Goal: Navigation & Orientation: Find specific page/section

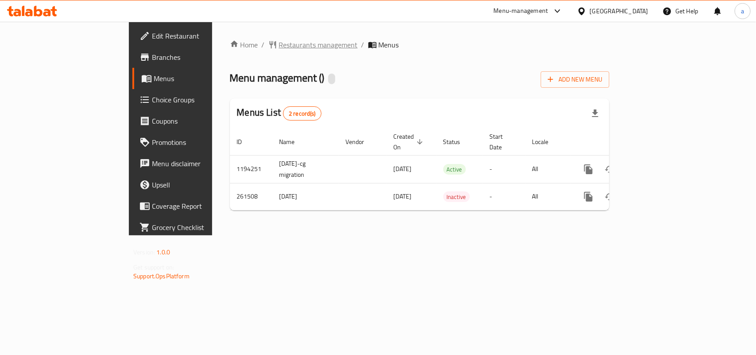
click at [279, 43] on span "Restaurants management" at bounding box center [318, 44] width 79 height 11
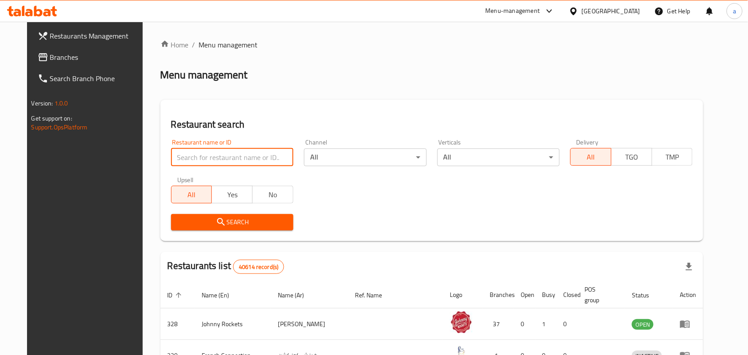
click at [187, 154] on input "search" at bounding box center [232, 157] width 122 height 18
paste input "627536"
type input "627536"
click button "Search" at bounding box center [232, 222] width 122 height 16
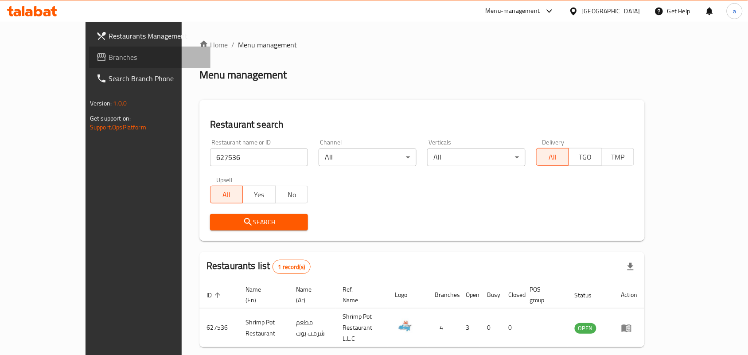
click at [109, 61] on span "Branches" at bounding box center [156, 57] width 95 height 11
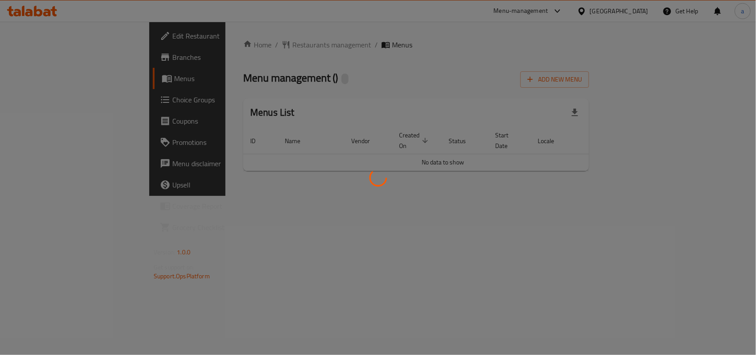
click at [236, 47] on div at bounding box center [378, 177] width 756 height 355
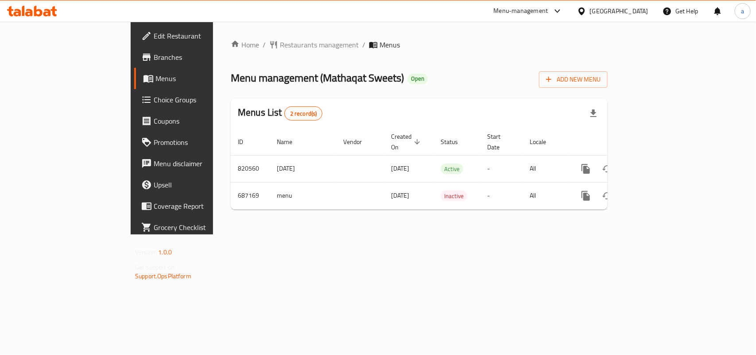
click at [280, 47] on span "Restaurants management" at bounding box center [319, 44] width 79 height 11
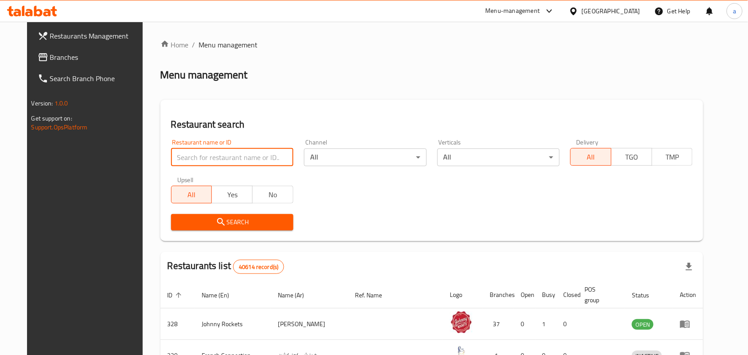
click at [203, 155] on input "search" at bounding box center [232, 157] width 122 height 18
paste input "643000"
type input "643000"
click button "Search" at bounding box center [232, 222] width 122 height 16
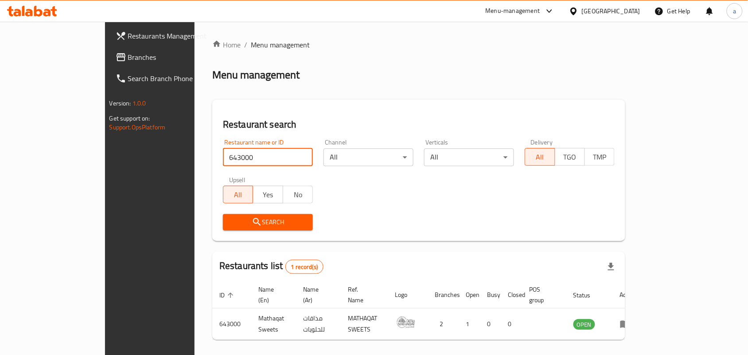
click at [584, 7] on div "[GEOGRAPHIC_DATA]" at bounding box center [611, 11] width 58 height 10
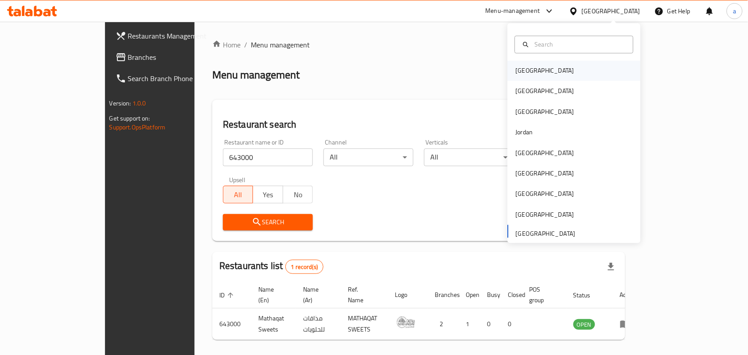
click at [532, 78] on div "[GEOGRAPHIC_DATA]" at bounding box center [545, 71] width 73 height 20
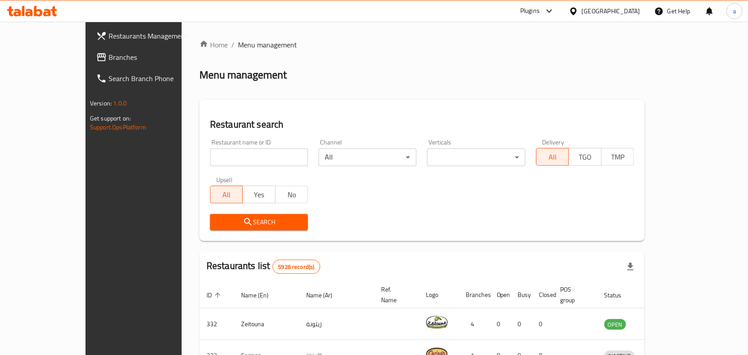
click at [109, 62] on span "Branches" at bounding box center [156, 57] width 95 height 11
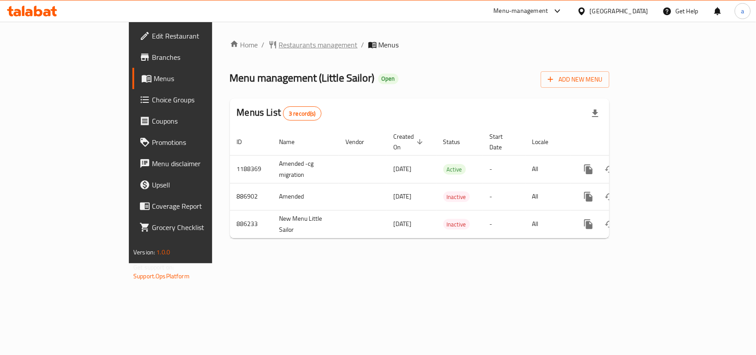
click at [279, 43] on span "Restaurants management" at bounding box center [318, 44] width 79 height 11
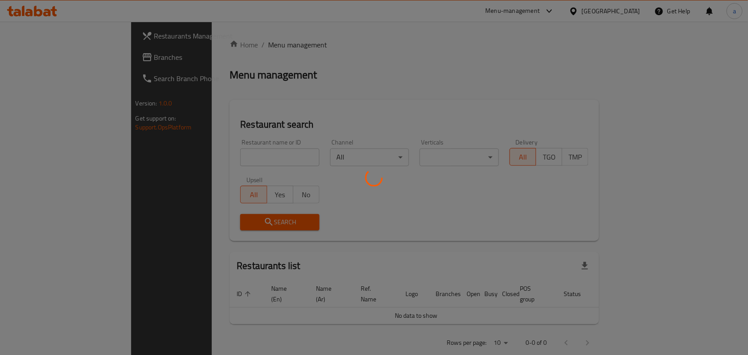
click at [203, 154] on div at bounding box center [374, 177] width 748 height 355
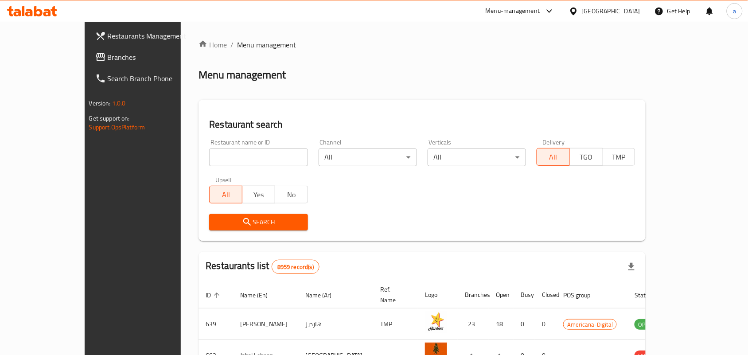
click at [209, 154] on input "search" at bounding box center [258, 157] width 98 height 18
paste input "2945"
type input "2945"
click button "Search" at bounding box center [258, 222] width 98 height 16
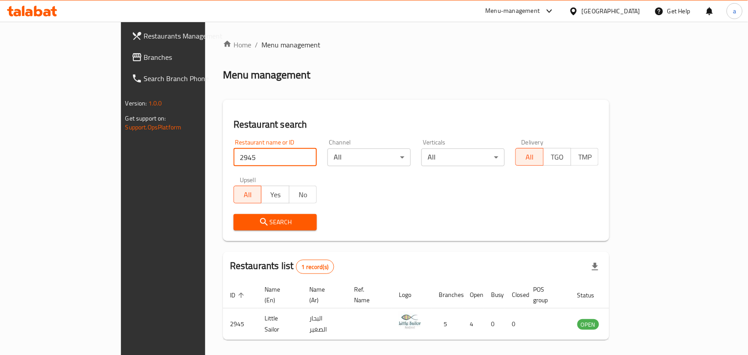
click at [578, 10] on icon at bounding box center [573, 11] width 9 height 9
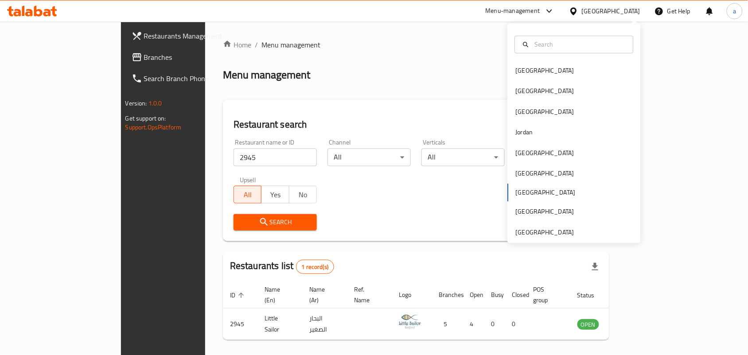
click at [578, 10] on icon at bounding box center [573, 11] width 9 height 9
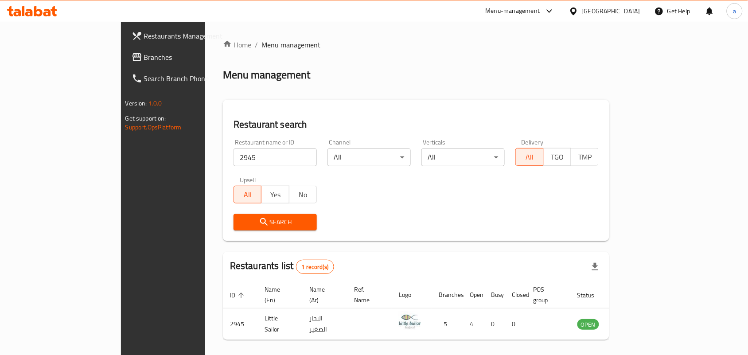
click at [144, 55] on span "Branches" at bounding box center [191, 57] width 95 height 11
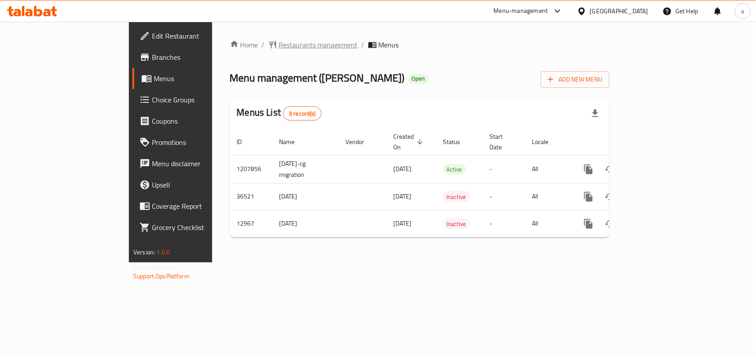
click at [279, 40] on span "Restaurants management" at bounding box center [318, 44] width 79 height 11
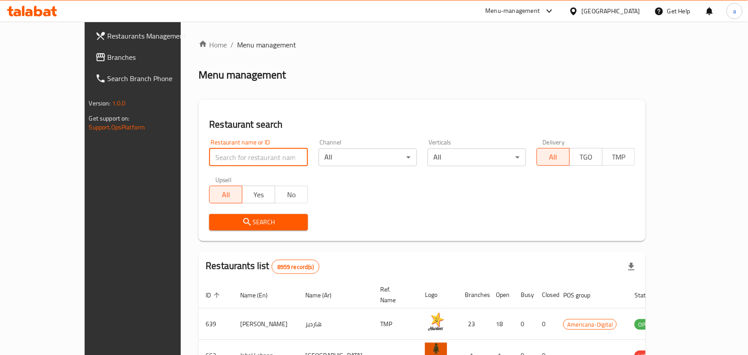
click at [209, 156] on input "search" at bounding box center [258, 157] width 98 height 18
paste input "7935"
type input "7935"
click button "Search" at bounding box center [258, 222] width 98 height 16
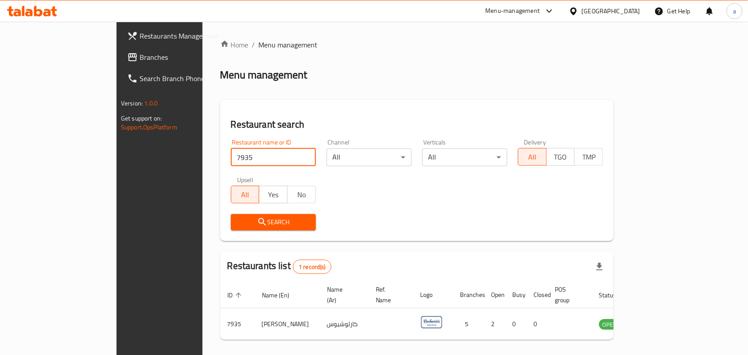
click at [140, 60] on span "Branches" at bounding box center [187, 57] width 95 height 11
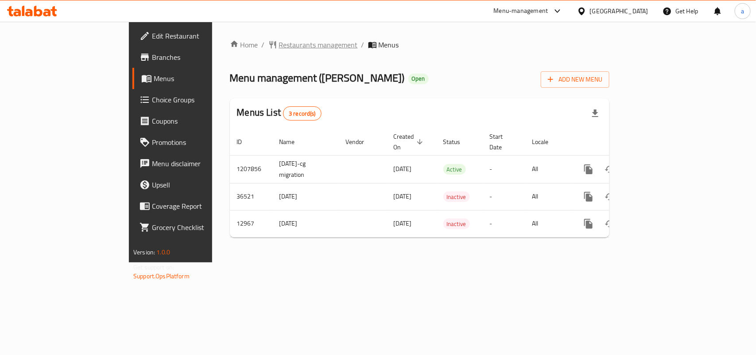
click at [279, 44] on span "Restaurants management" at bounding box center [318, 44] width 79 height 11
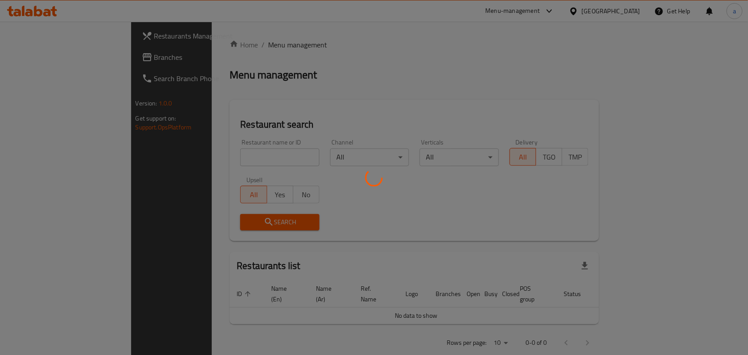
click at [236, 153] on div at bounding box center [374, 177] width 748 height 355
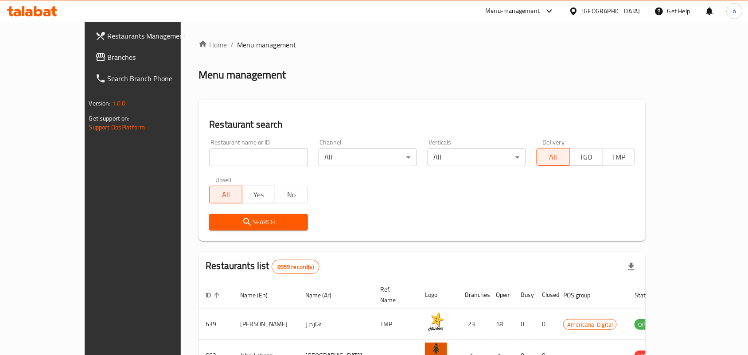
click at [236, 153] on input "search" at bounding box center [258, 157] width 98 height 18
paste input "7935"
type input "7935"
click button "Search" at bounding box center [258, 222] width 98 height 16
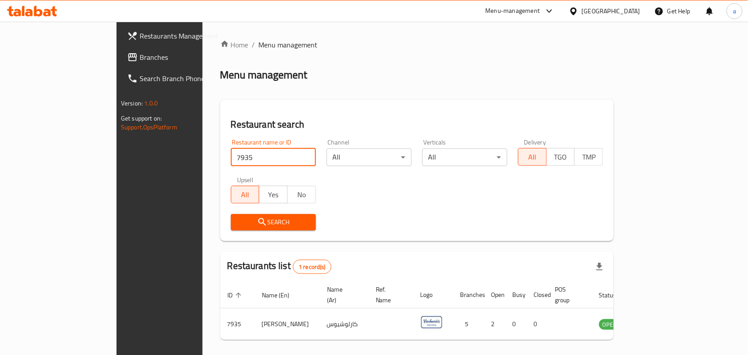
click at [582, 9] on div at bounding box center [575, 11] width 13 height 10
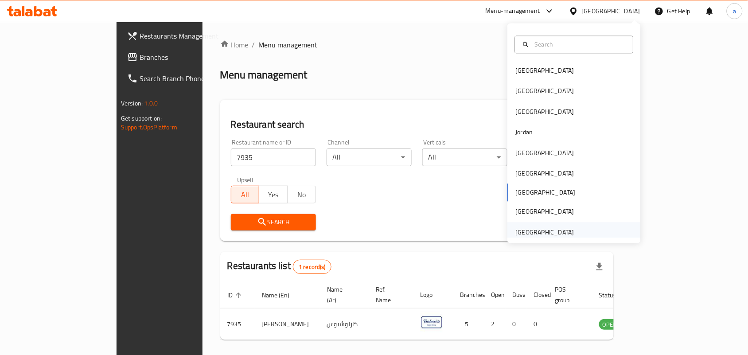
click at [541, 228] on div "[GEOGRAPHIC_DATA]" at bounding box center [545, 232] width 58 height 10
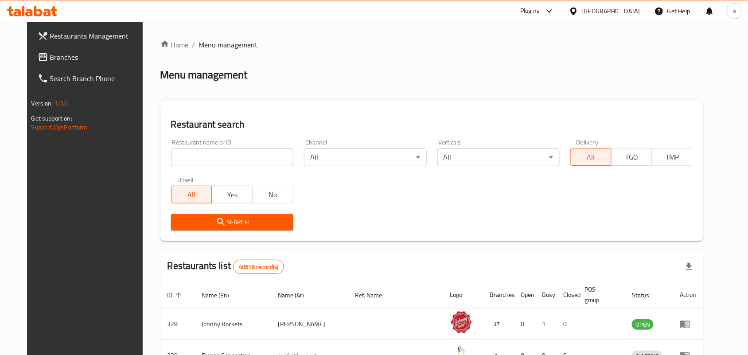
click at [83, 60] on span "Branches" at bounding box center [97, 57] width 95 height 11
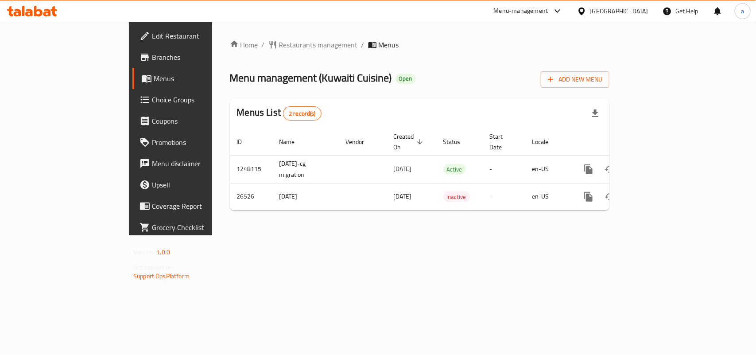
click at [251, 34] on div "Home / Restaurants management / Menus Menu management ( Kuwaiti Cuisine ) Open …" at bounding box center [419, 129] width 415 height 214
click at [250, 36] on div "Home / Restaurants management / Menus Menu management ( Kuwaiti Cuisine ) Open …" at bounding box center [419, 129] width 415 height 214
click at [279, 39] on span "Restaurants management" at bounding box center [318, 44] width 79 height 11
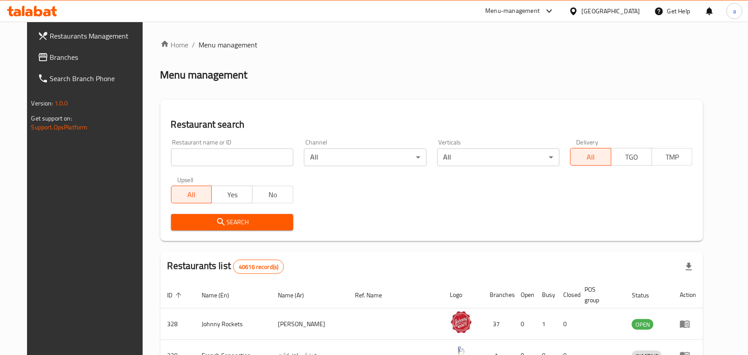
click at [224, 150] on div at bounding box center [374, 177] width 748 height 355
click at [220, 160] on input "search" at bounding box center [232, 157] width 122 height 18
paste input "13766"
type input "13766"
click button "Search" at bounding box center [232, 222] width 122 height 16
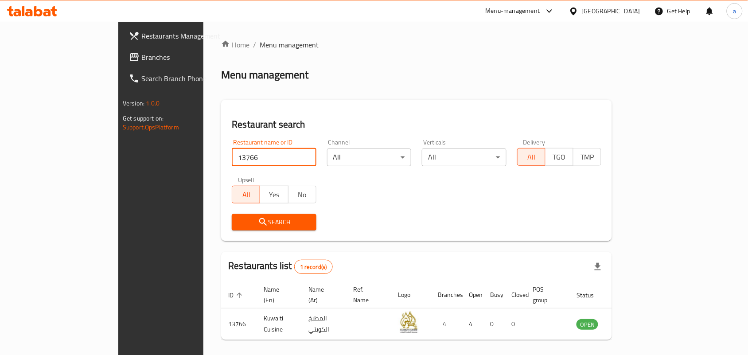
click at [626, 12] on div "[GEOGRAPHIC_DATA]" at bounding box center [611, 11] width 58 height 10
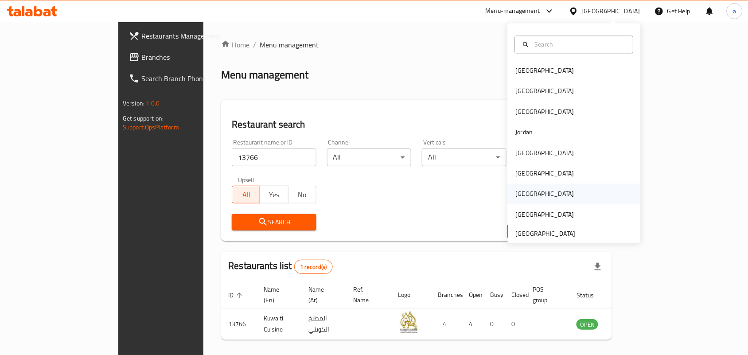
click at [523, 195] on div "Qatar" at bounding box center [545, 194] width 73 height 20
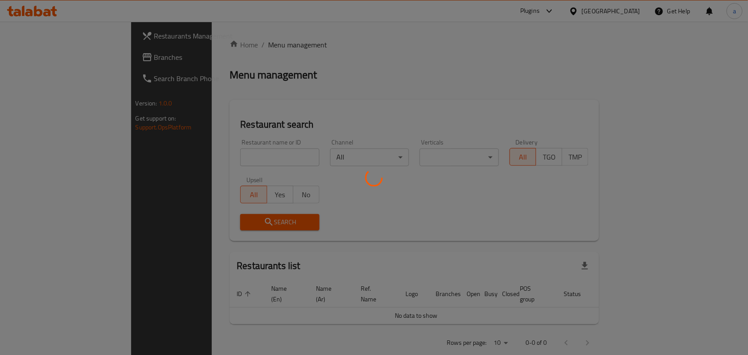
click at [69, 61] on div at bounding box center [374, 177] width 748 height 355
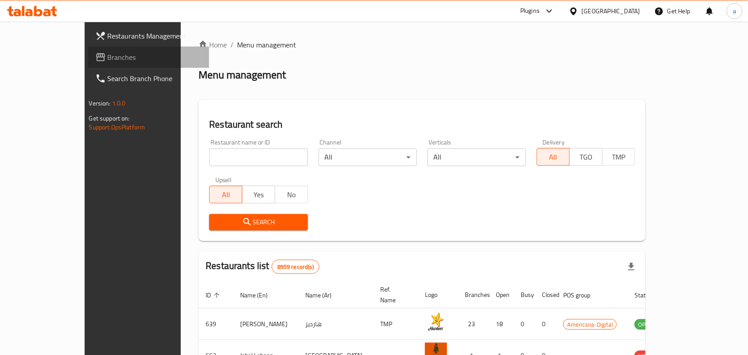
click at [108, 61] on span "Branches" at bounding box center [155, 57] width 95 height 11
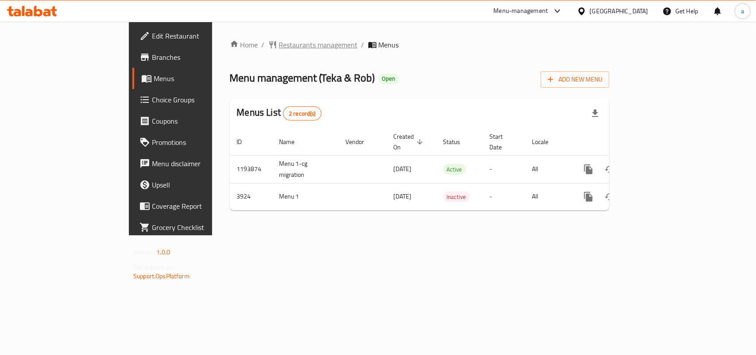
click at [279, 43] on span "Restaurants management" at bounding box center [318, 44] width 79 height 11
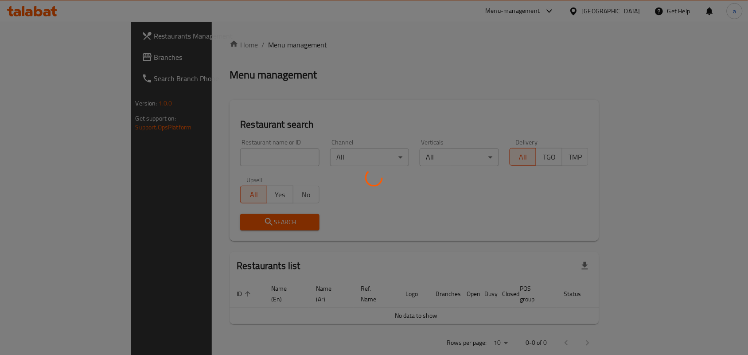
click at [196, 151] on div at bounding box center [374, 177] width 748 height 355
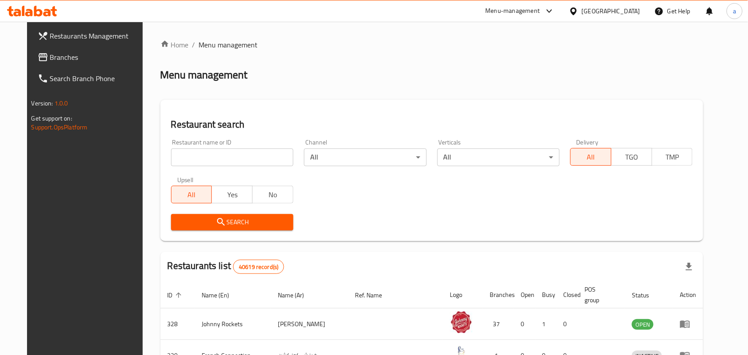
click at [202, 156] on div at bounding box center [374, 177] width 748 height 355
click at [202, 156] on input "search" at bounding box center [232, 157] width 122 height 18
paste input "2535"
type input "2535"
click button "Search" at bounding box center [232, 222] width 122 height 16
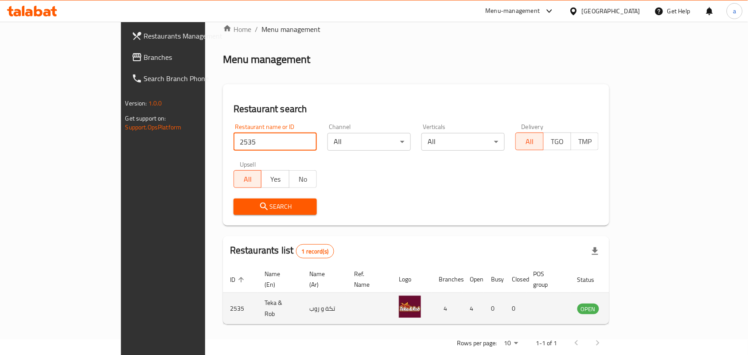
scroll to position [23, 0]
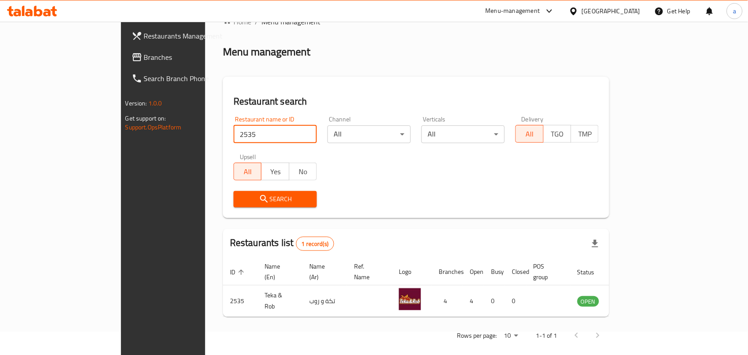
click at [125, 64] on link "Branches" at bounding box center [185, 57] width 121 height 21
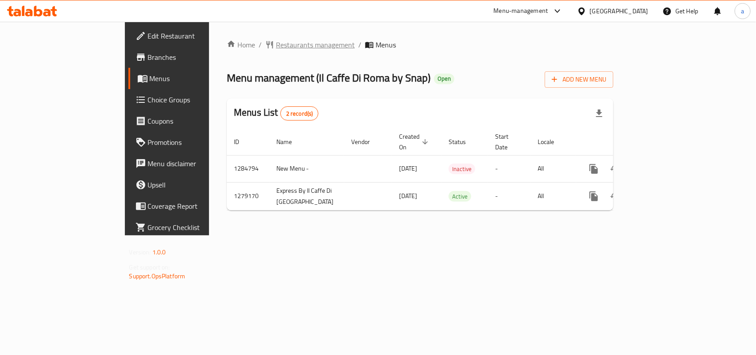
click at [276, 45] on span "Restaurants management" at bounding box center [315, 44] width 79 height 11
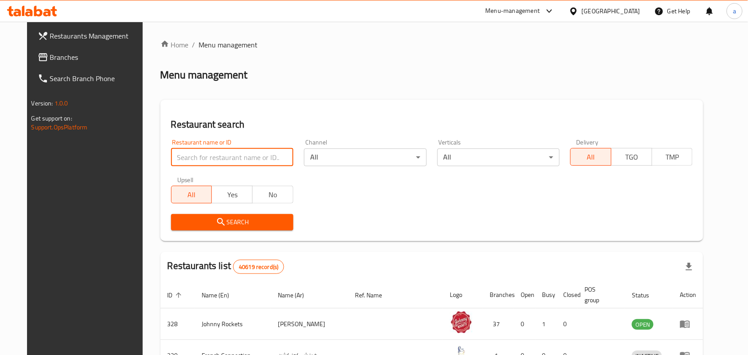
click at [242, 164] on input "search" at bounding box center [232, 157] width 122 height 18
paste input "693195"
type input "693195"
click button "Search" at bounding box center [232, 222] width 122 height 16
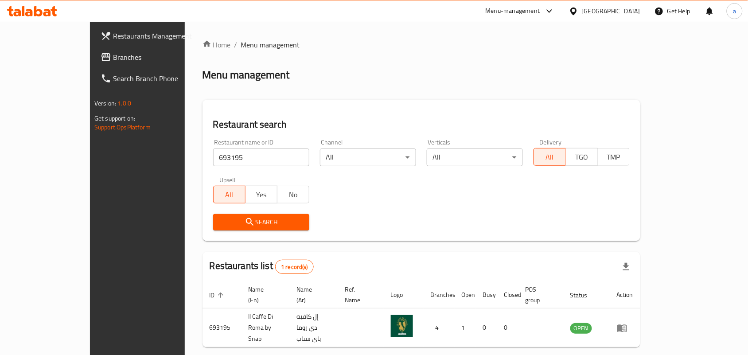
scroll to position [23, 0]
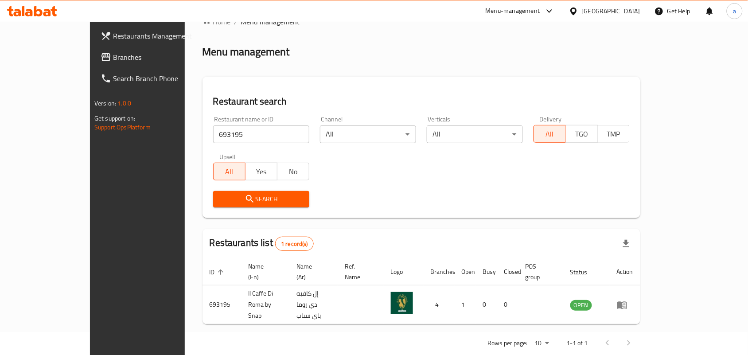
click at [599, 16] on div "[GEOGRAPHIC_DATA]" at bounding box center [605, 10] width 86 height 21
click at [113, 57] on span "Branches" at bounding box center [160, 57] width 95 height 11
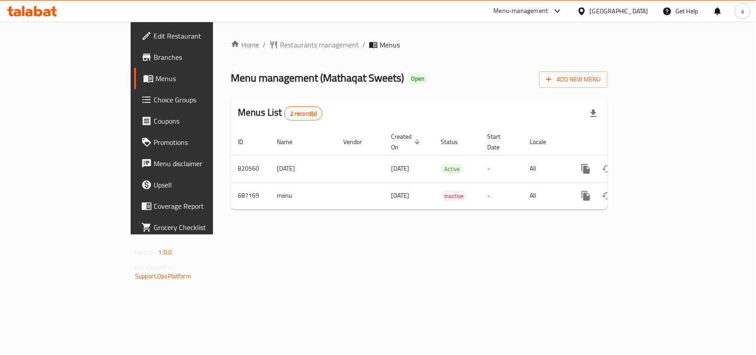
click at [243, 35] on div "Home / Restaurants management / Menus Menu management ( Mathaqat Sweets ) Open …" at bounding box center [419, 128] width 413 height 213
click at [280, 48] on span "Restaurants management" at bounding box center [319, 44] width 79 height 11
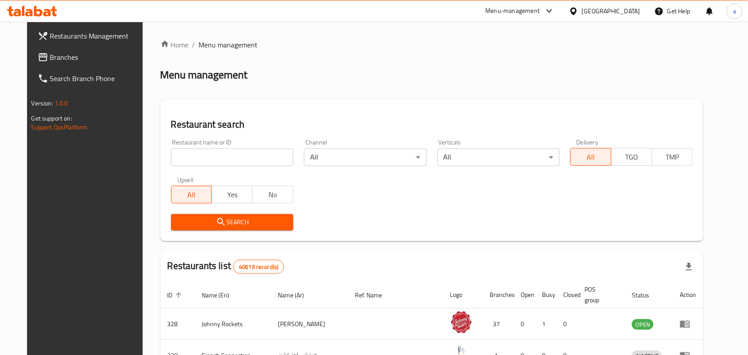
click at [218, 151] on input "search" at bounding box center [232, 157] width 122 height 18
paste input "643000"
type input "643000"
click button "Search" at bounding box center [232, 222] width 122 height 16
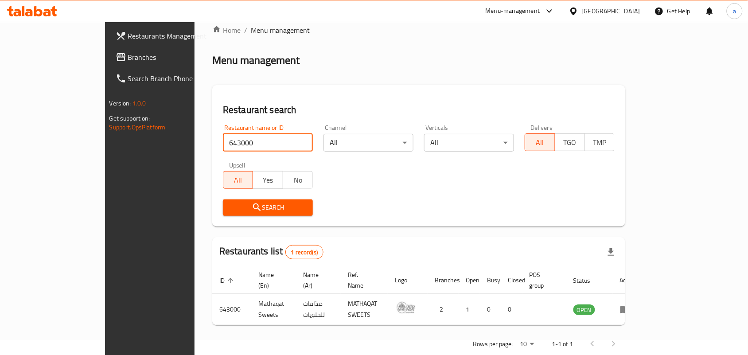
scroll to position [23, 0]
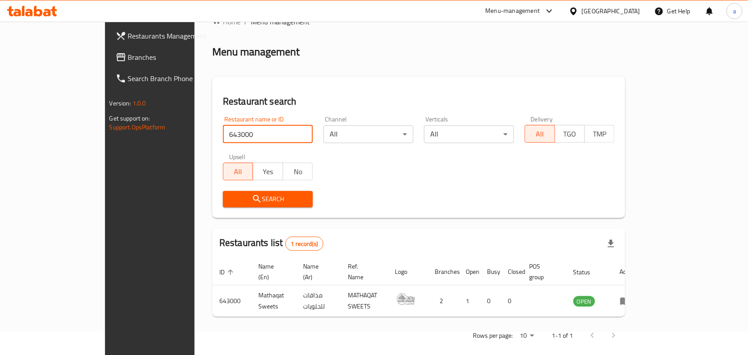
click at [594, 5] on div "United Arab Emirates" at bounding box center [605, 10] width 86 height 21
click at [588, 12] on div "United Arab Emirates" at bounding box center [611, 11] width 58 height 10
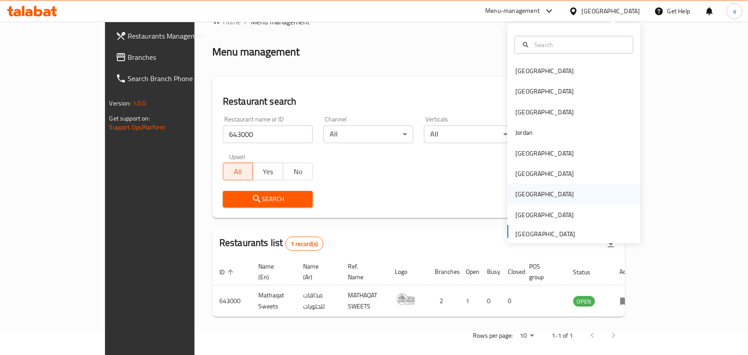
click at [526, 193] on div "[GEOGRAPHIC_DATA]" at bounding box center [545, 194] width 73 height 20
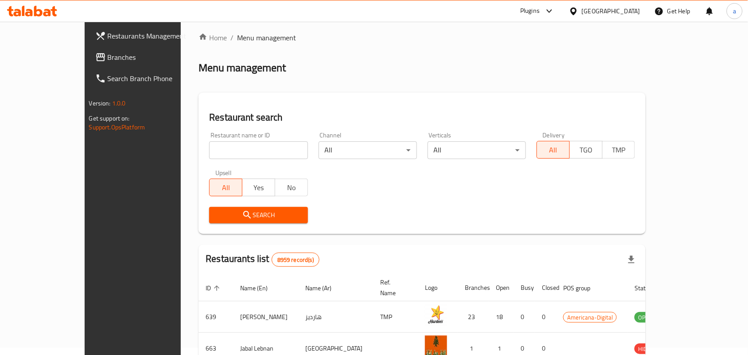
scroll to position [23, 0]
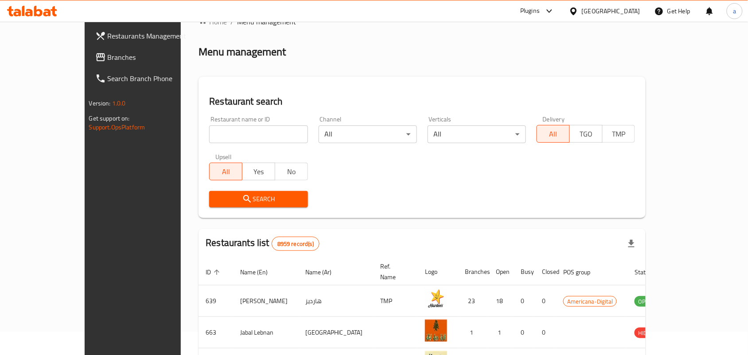
click at [209, 125] on input "search" at bounding box center [258, 134] width 98 height 18
paste input "23684"
type input "23684"
click button "Search" at bounding box center [258, 199] width 98 height 16
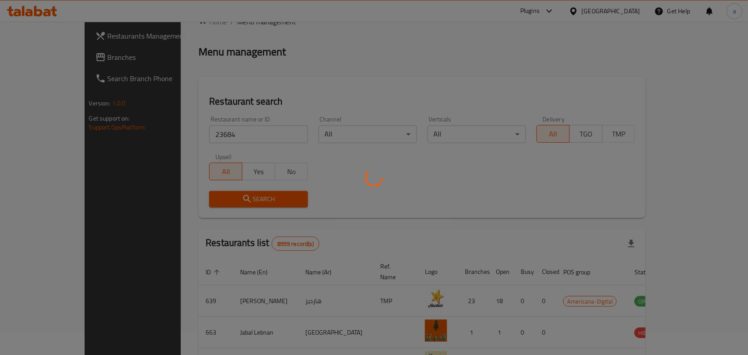
scroll to position [7, 0]
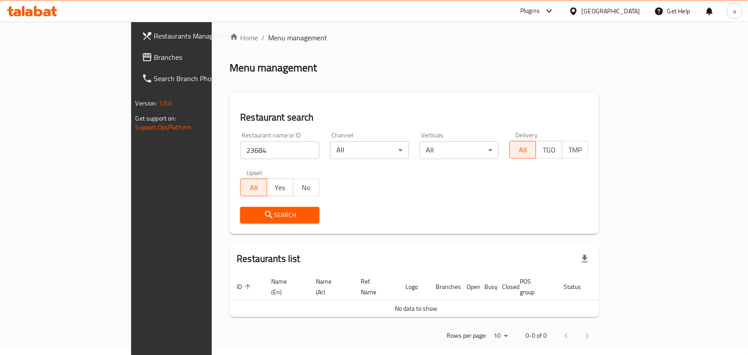
click at [154, 56] on span "Branches" at bounding box center [201, 57] width 95 height 11
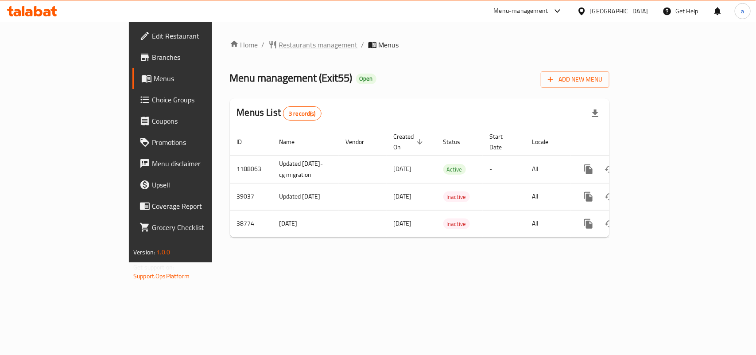
click at [279, 42] on span "Restaurants management" at bounding box center [318, 44] width 79 height 11
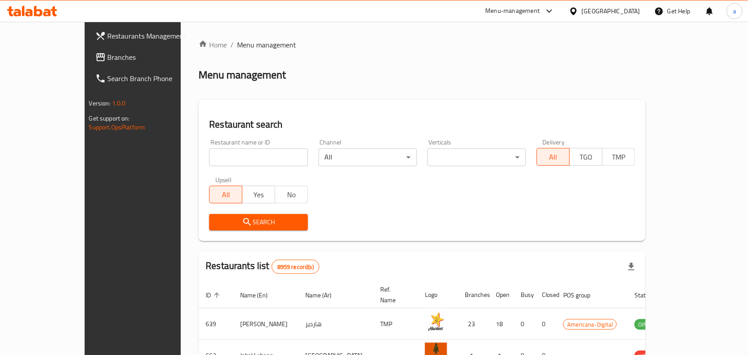
click at [199, 158] on div at bounding box center [374, 177] width 748 height 355
click at [209, 158] on input "search" at bounding box center [258, 157] width 98 height 18
paste input "12563"
type input "12563"
click button "Search" at bounding box center [258, 222] width 98 height 16
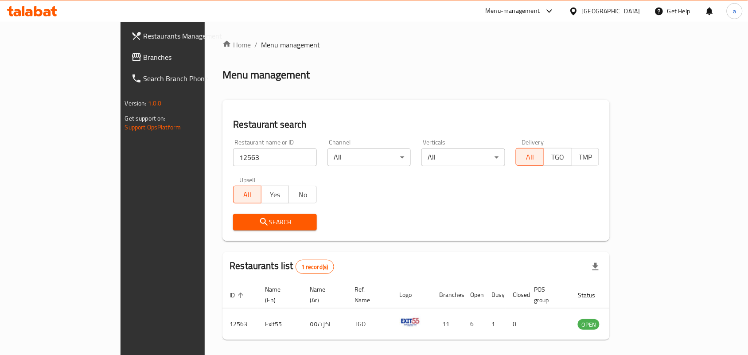
click at [144, 56] on span "Branches" at bounding box center [191, 57] width 95 height 11
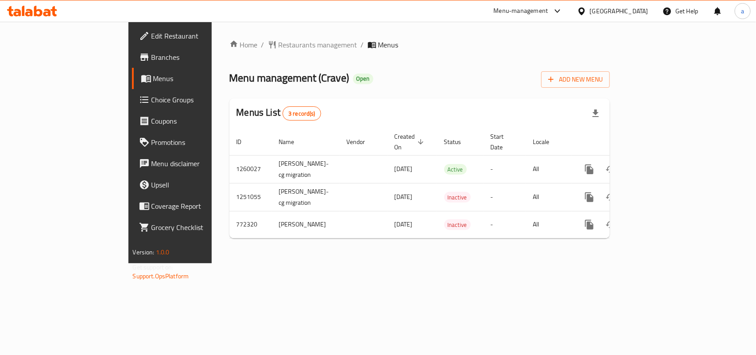
click at [230, 54] on div "Home / Restaurants management / Menus Menu management ( Crave ) Open Add New Me…" at bounding box center [420, 142] width 381 height 206
click at [279, 42] on span "Restaurants management" at bounding box center [318, 44] width 79 height 11
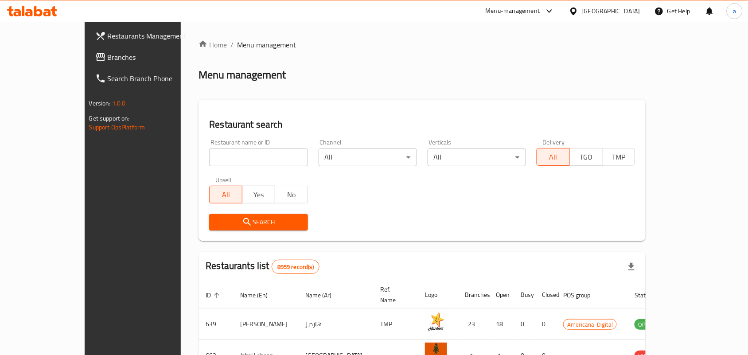
click at [203, 156] on div "Home / Menu management Menu management Restaurant search Restaurant name or ID …" at bounding box center [422, 317] width 447 height 556
click at [209, 156] on input "search" at bounding box center [258, 157] width 98 height 18
paste input "651739"
type input "651739"
click button "Search" at bounding box center [258, 222] width 98 height 16
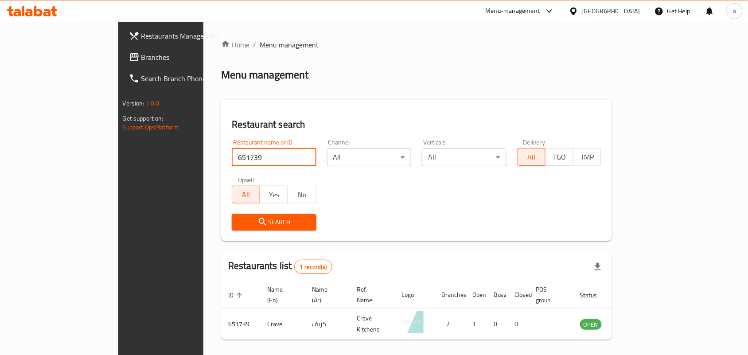
click at [141, 55] on span "Branches" at bounding box center [188, 57] width 95 height 11
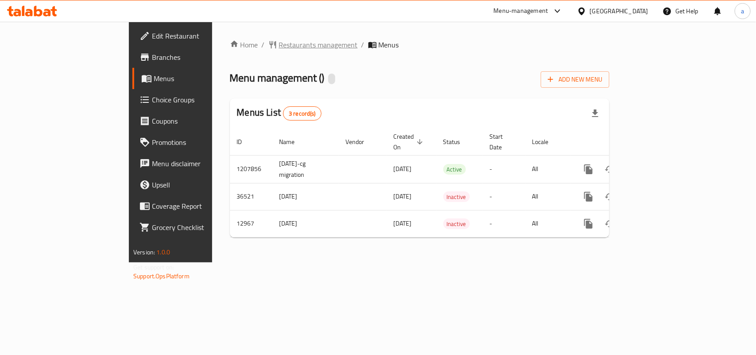
click at [279, 46] on span "Restaurants management" at bounding box center [318, 44] width 79 height 11
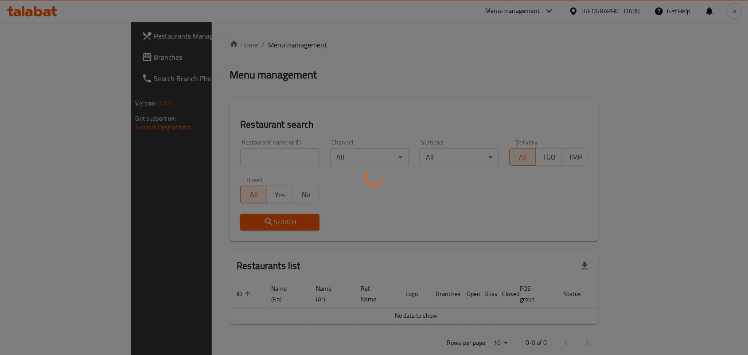
click at [207, 162] on div at bounding box center [374, 177] width 748 height 355
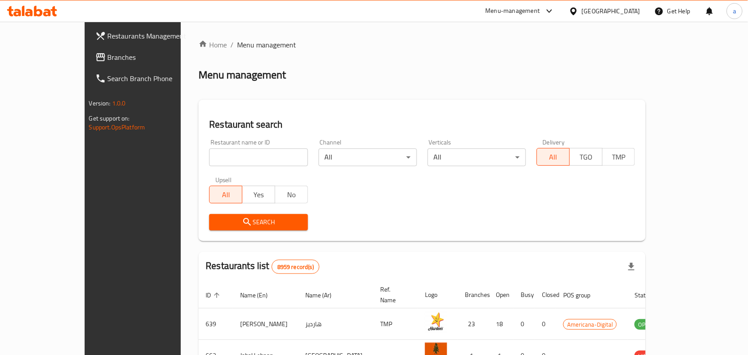
click at [237, 161] on input "search" at bounding box center [258, 157] width 98 height 18
paste input "7935"
type input "7935"
click button "Search" at bounding box center [258, 222] width 98 height 16
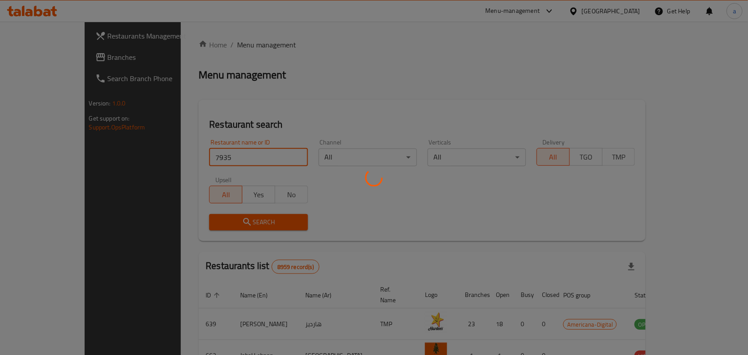
click button "Search" at bounding box center [258, 222] width 98 height 16
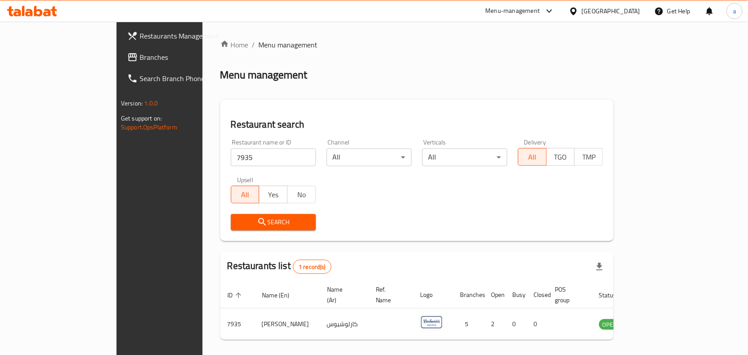
click at [630, 12] on div "[GEOGRAPHIC_DATA]" at bounding box center [611, 11] width 58 height 10
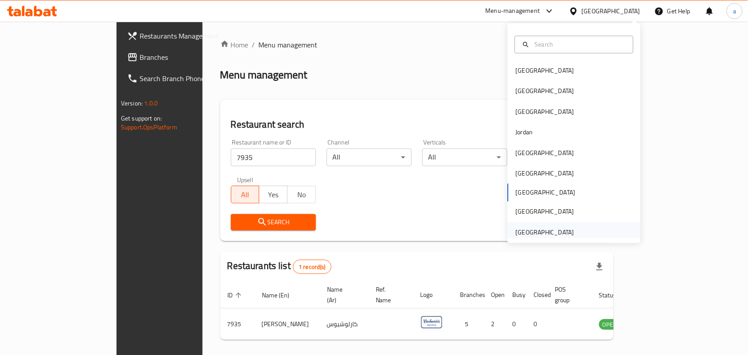
click at [530, 226] on div "[GEOGRAPHIC_DATA]" at bounding box center [545, 232] width 73 height 20
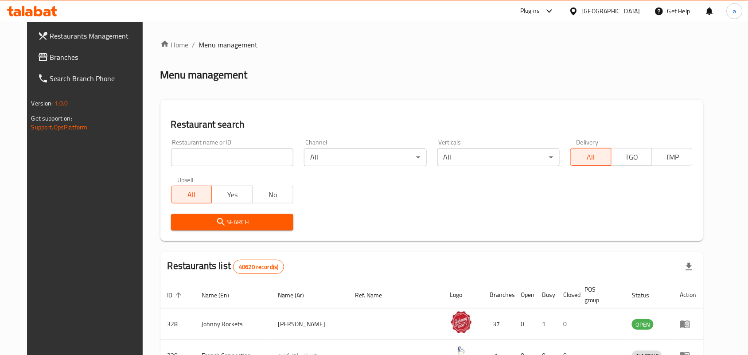
click at [69, 63] on link "Branches" at bounding box center [91, 57] width 121 height 21
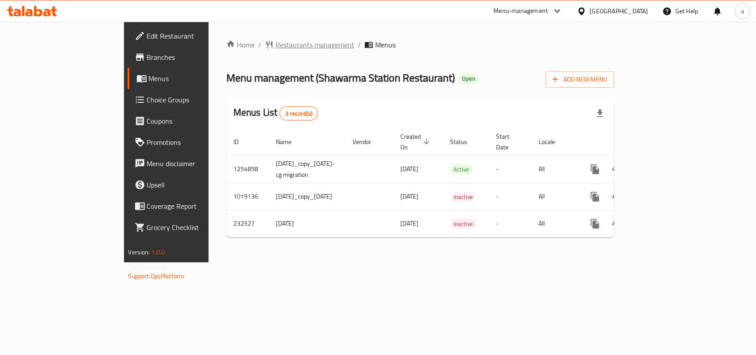
click at [276, 47] on span "Restaurants management" at bounding box center [315, 44] width 79 height 11
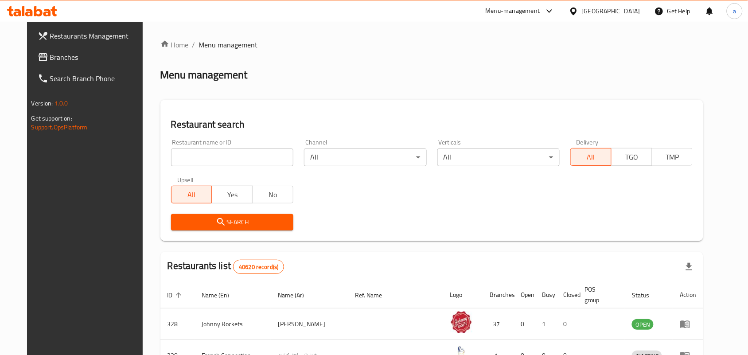
click at [196, 160] on input "search" at bounding box center [232, 157] width 122 height 18
paste input "19877"
type input "19877"
click button "Search" at bounding box center [232, 222] width 122 height 16
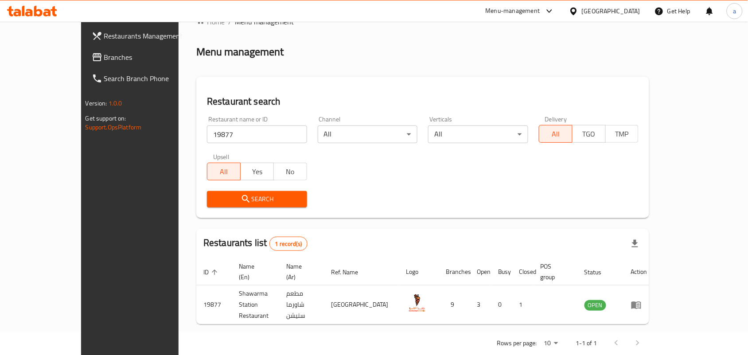
scroll to position [2, 0]
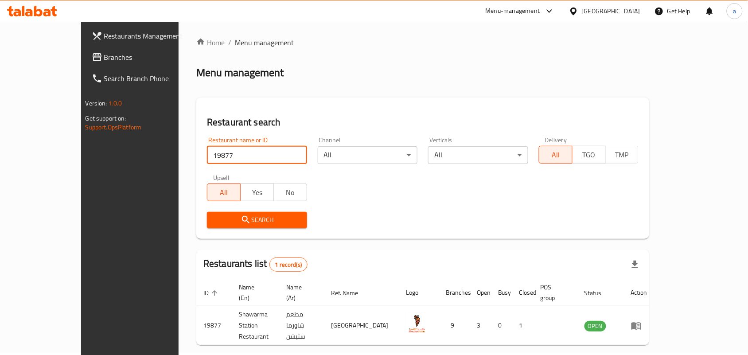
click at [594, 11] on div "[GEOGRAPHIC_DATA]" at bounding box center [611, 11] width 58 height 10
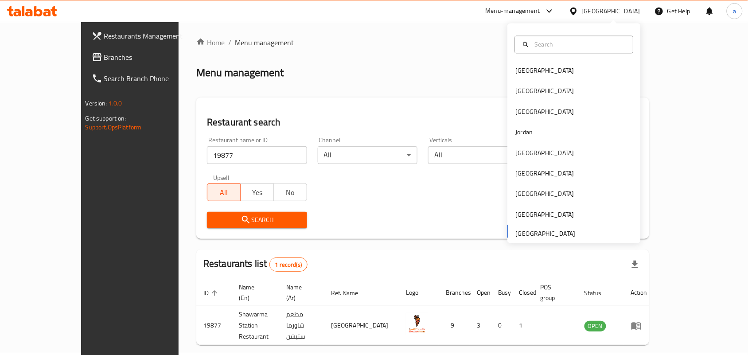
click at [594, 11] on div "[GEOGRAPHIC_DATA]" at bounding box center [611, 11] width 58 height 10
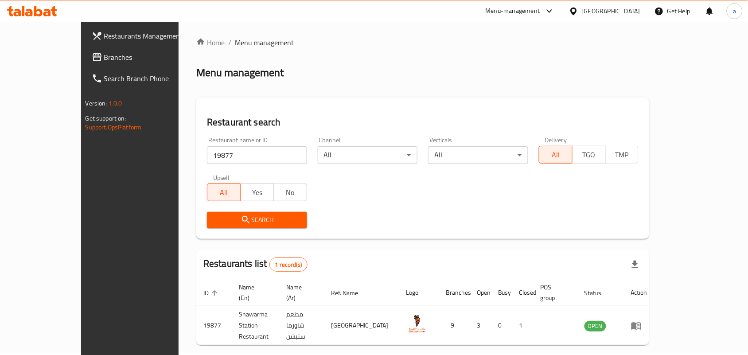
click at [104, 58] on span "Branches" at bounding box center [151, 57] width 95 height 11
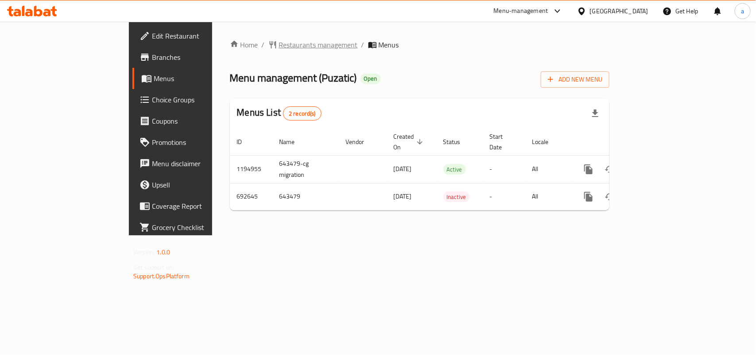
click at [279, 43] on span "Restaurants management" at bounding box center [318, 44] width 79 height 11
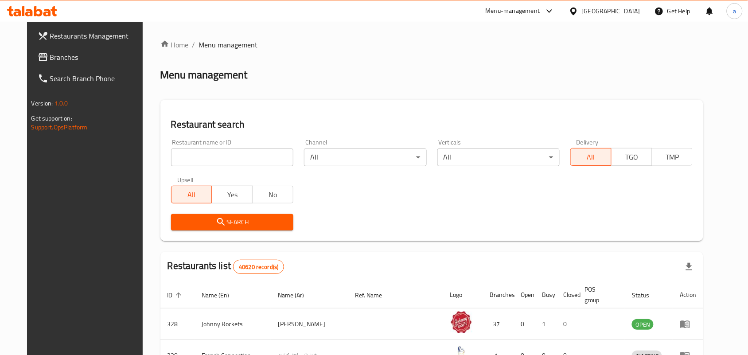
click at [200, 152] on div at bounding box center [374, 177] width 748 height 355
click at [200, 152] on input "search" at bounding box center [232, 157] width 122 height 18
paste input "643479"
type input "643479"
click button "Search" at bounding box center [232, 222] width 122 height 16
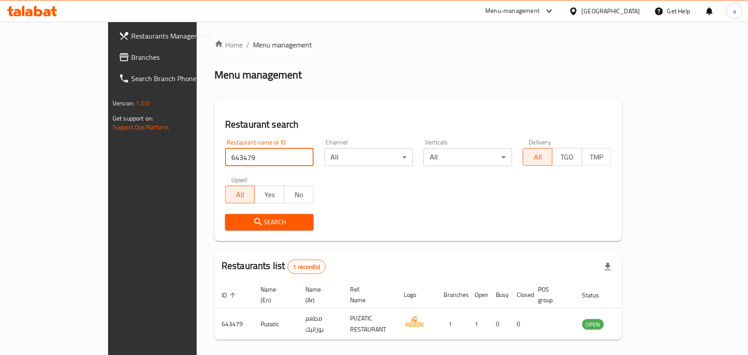
click at [604, 8] on div "[GEOGRAPHIC_DATA]" at bounding box center [611, 11] width 58 height 10
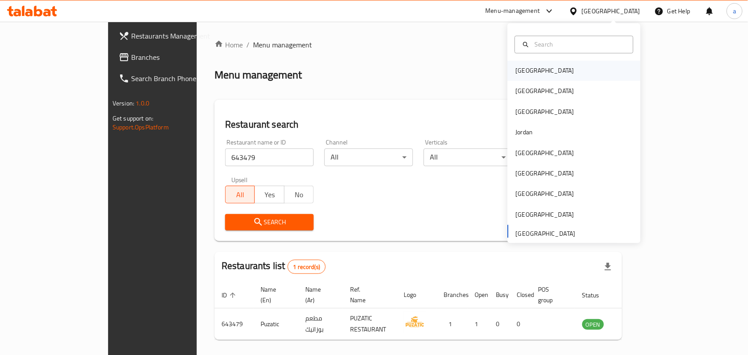
click at [518, 66] on div "[GEOGRAPHIC_DATA]" at bounding box center [545, 71] width 58 height 10
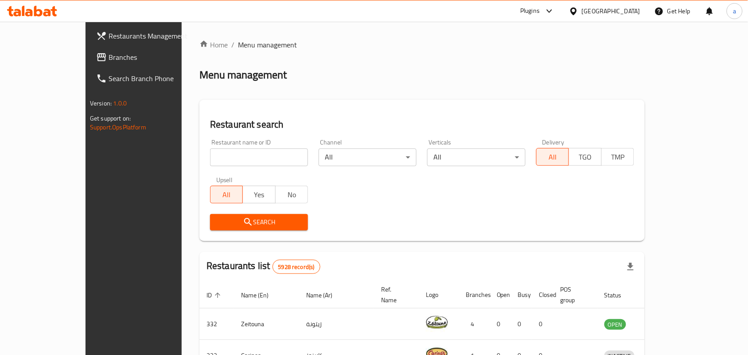
click at [109, 57] on span "Branches" at bounding box center [156, 57] width 95 height 11
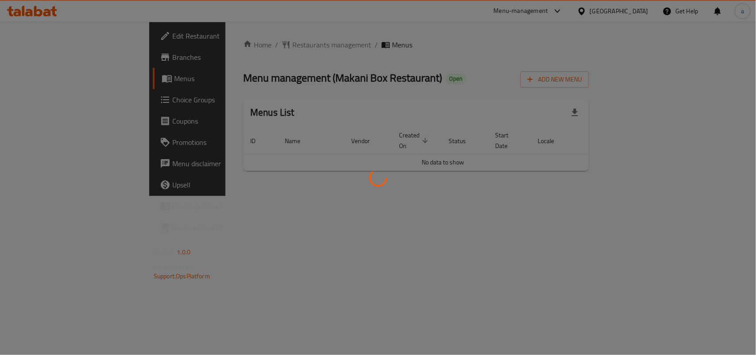
drag, startPoint x: 0, startPoint y: 0, endPoint x: 244, endPoint y: 47, distance: 248.6
click at [244, 47] on div at bounding box center [378, 177] width 756 height 355
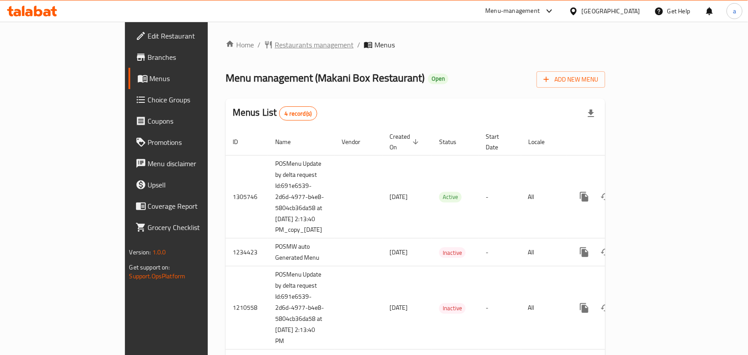
click at [275, 47] on span "Restaurants management" at bounding box center [314, 44] width 79 height 11
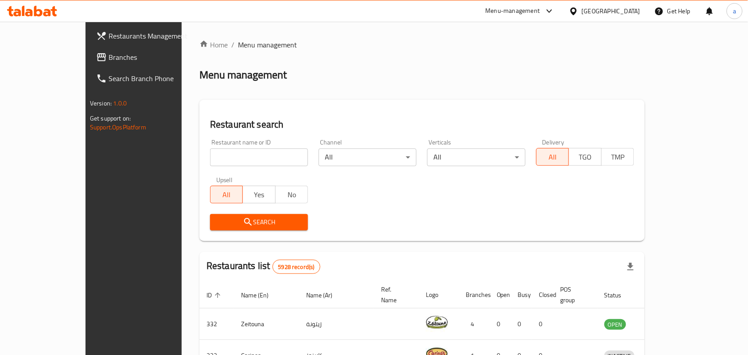
click at [210, 154] on input "search" at bounding box center [259, 157] width 98 height 18
paste input "627203"
type input "627203"
click button "Search" at bounding box center [259, 222] width 98 height 16
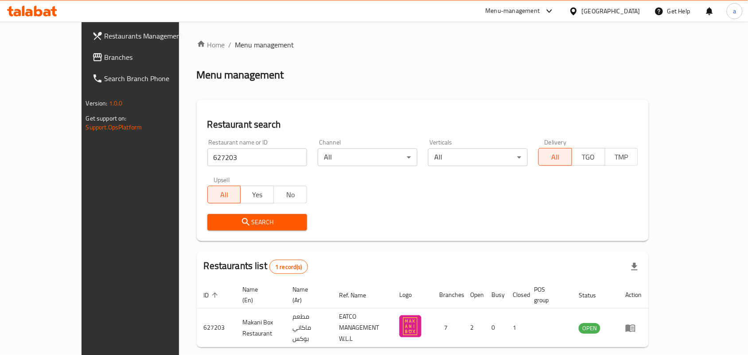
click at [626, 9] on div "[GEOGRAPHIC_DATA]" at bounding box center [611, 11] width 58 height 10
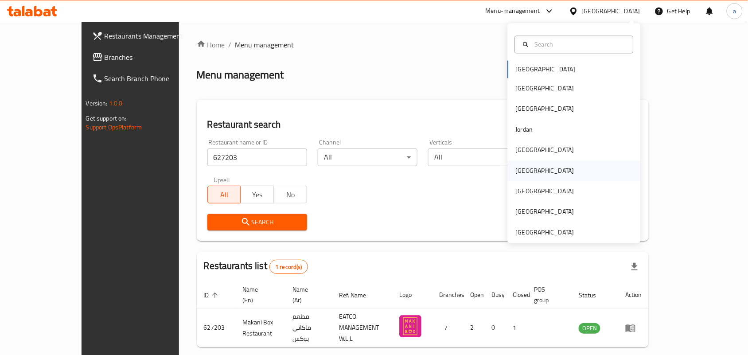
click at [519, 169] on div "[GEOGRAPHIC_DATA]" at bounding box center [545, 171] width 58 height 10
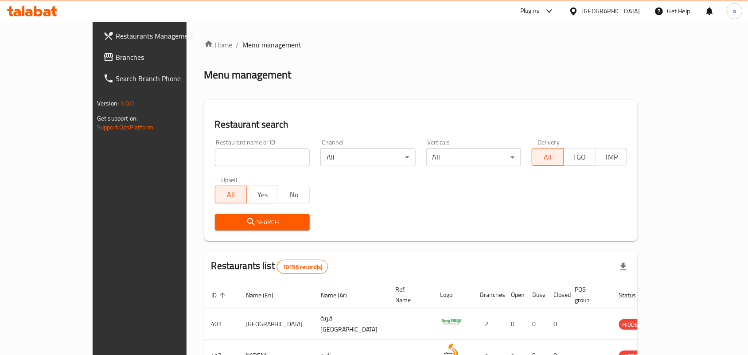
click at [116, 56] on span "Branches" at bounding box center [163, 57] width 95 height 11
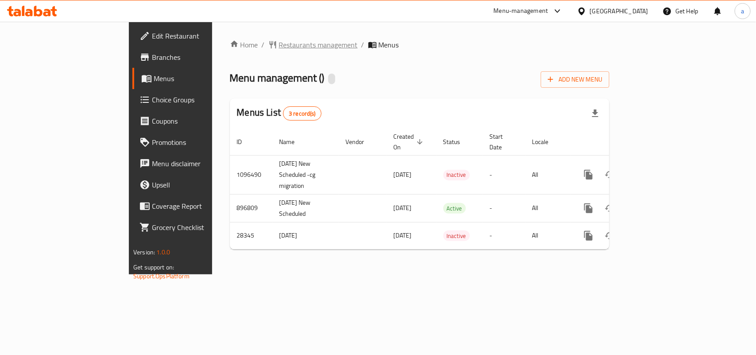
click at [269, 45] on icon "breadcrumb" at bounding box center [273, 44] width 9 height 9
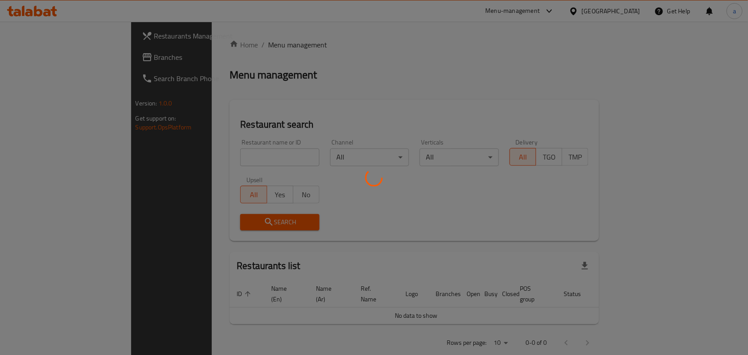
click at [218, 149] on div at bounding box center [374, 177] width 748 height 355
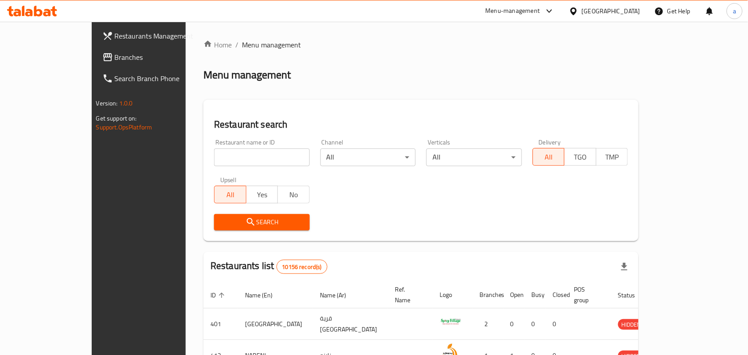
click at [214, 160] on input "search" at bounding box center [262, 157] width 96 height 18
paste input "11687"
type input "11687"
click button "Search" at bounding box center [262, 222] width 96 height 16
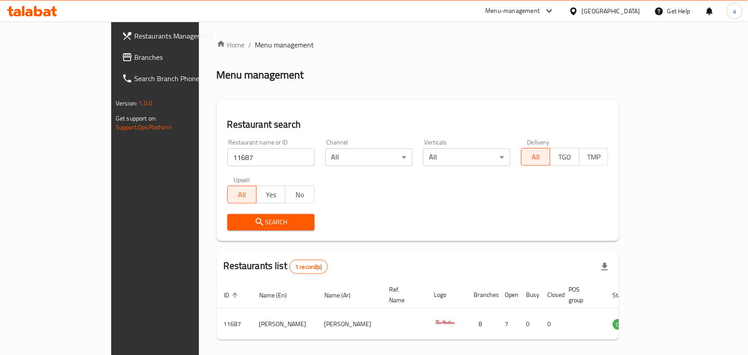
click at [634, 7] on div "[GEOGRAPHIC_DATA]" at bounding box center [611, 11] width 58 height 10
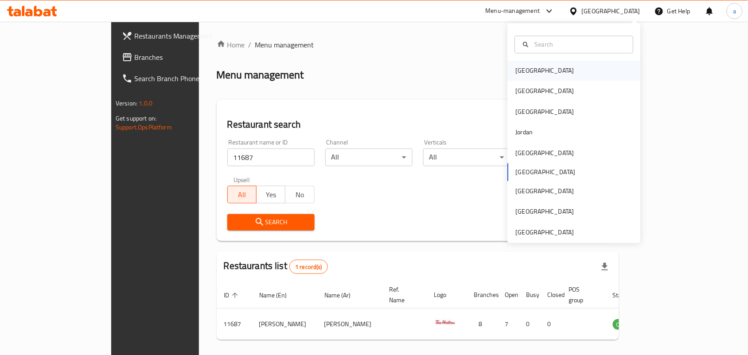
click at [548, 73] on div "[GEOGRAPHIC_DATA]" at bounding box center [574, 71] width 133 height 20
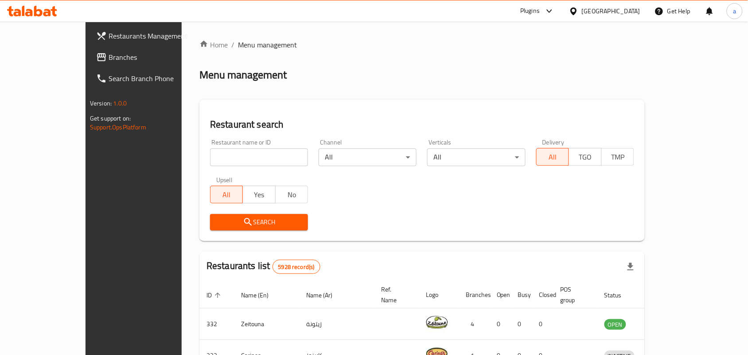
click at [89, 68] on link "Search Branch Phone" at bounding box center [149, 78] width 121 height 21
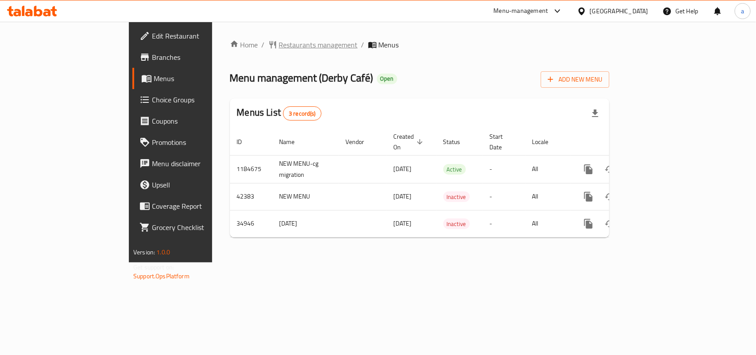
click at [279, 39] on span "Restaurants management" at bounding box center [318, 44] width 79 height 11
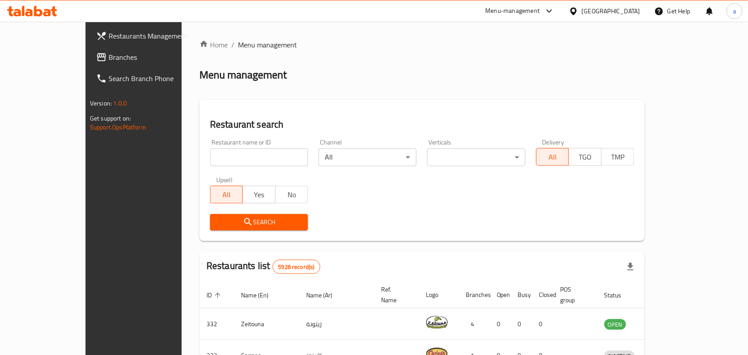
click at [210, 154] on input "search" at bounding box center [259, 157] width 98 height 18
paste input "18028"
type input "18028"
click button "Search" at bounding box center [259, 222] width 98 height 16
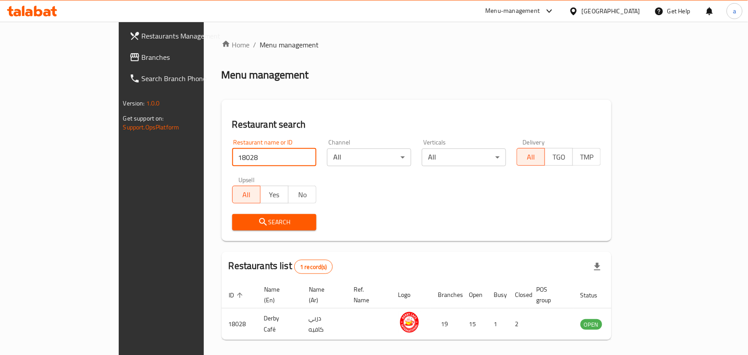
click at [631, 6] on div "[GEOGRAPHIC_DATA]" at bounding box center [611, 11] width 58 height 10
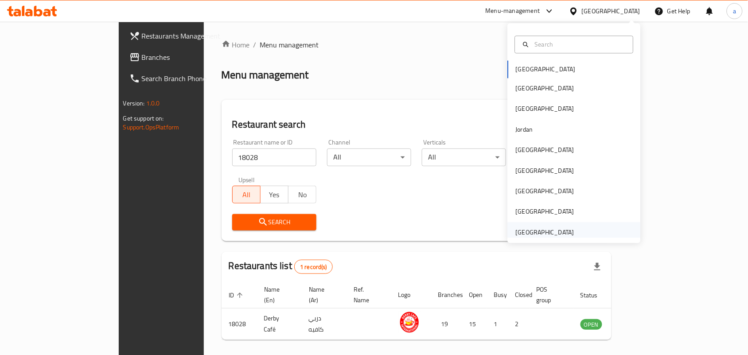
click at [556, 234] on div "[GEOGRAPHIC_DATA]" at bounding box center [545, 232] width 58 height 10
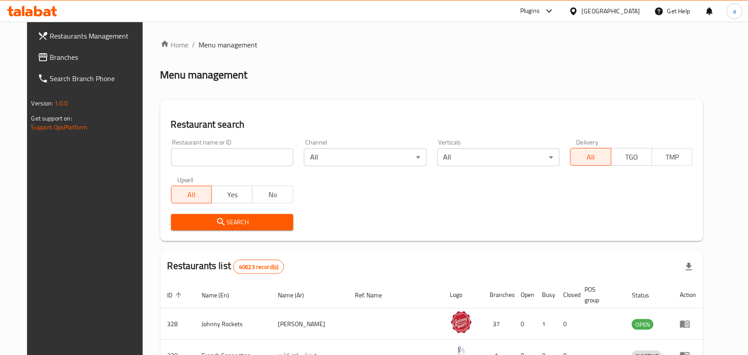
click at [78, 58] on span "Branches" at bounding box center [97, 57] width 95 height 11
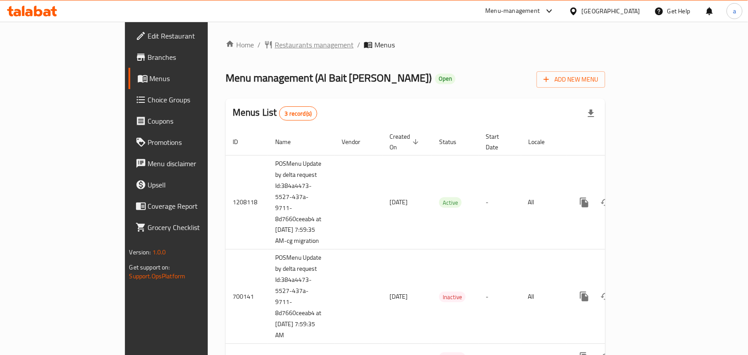
click at [275, 42] on span "Restaurants management" at bounding box center [314, 44] width 79 height 11
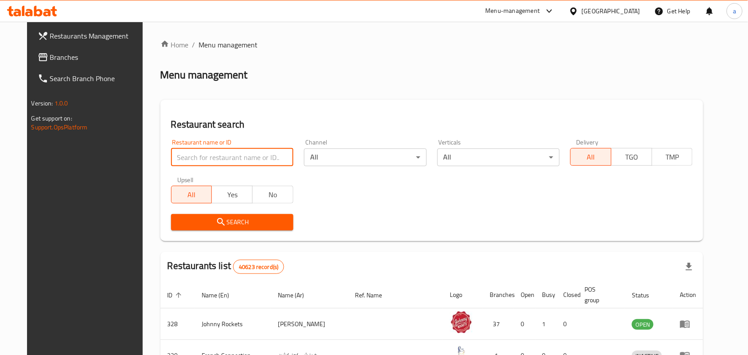
click at [190, 160] on input "search" at bounding box center [232, 157] width 122 height 18
paste input "11345"
type input "11345"
click button "Search" at bounding box center [232, 222] width 122 height 16
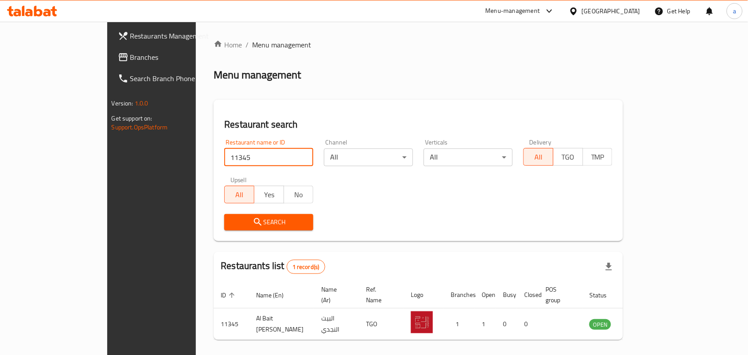
click at [611, 10] on div "[GEOGRAPHIC_DATA]" at bounding box center [611, 11] width 58 height 10
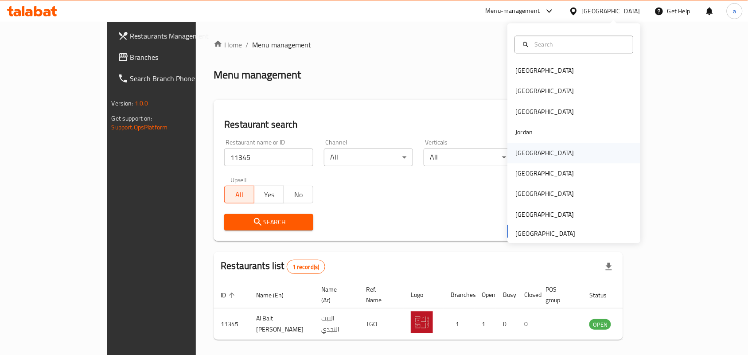
click at [526, 160] on div "Kuwait" at bounding box center [545, 153] width 73 height 20
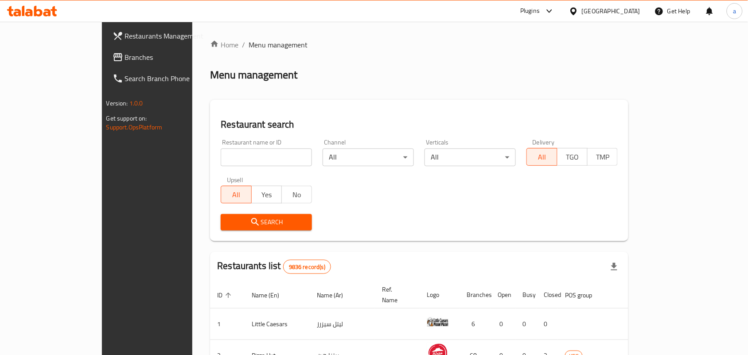
click at [105, 65] on link "Branches" at bounding box center [165, 57] width 121 height 21
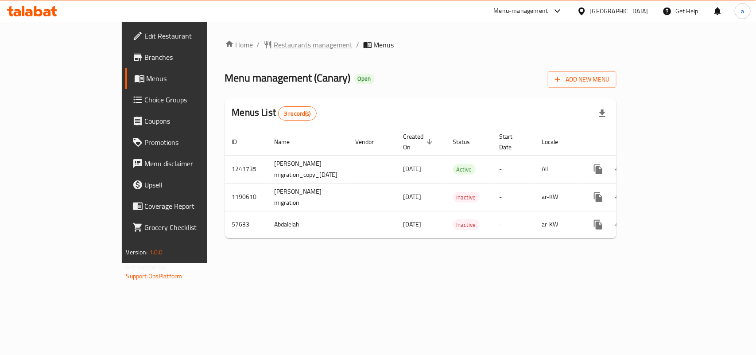
click at [274, 39] on span "Restaurants management" at bounding box center [313, 44] width 79 height 11
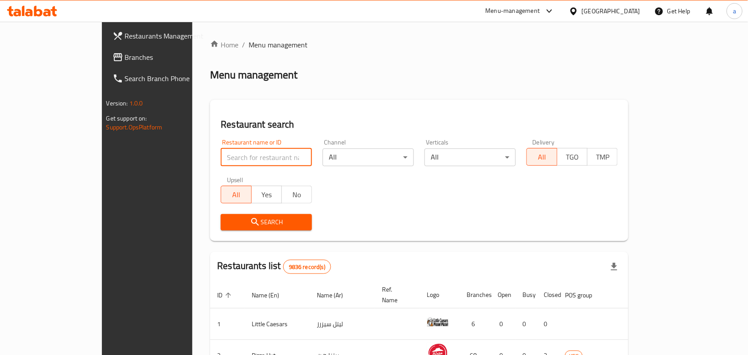
click at [221, 156] on input "search" at bounding box center [266, 157] width 91 height 18
paste input "28117"
type input "28117"
click button "Search" at bounding box center [266, 222] width 91 height 16
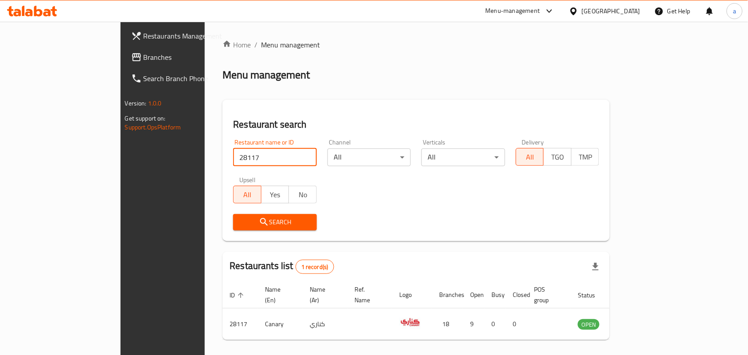
click at [623, 14] on div "[GEOGRAPHIC_DATA]" at bounding box center [611, 11] width 58 height 10
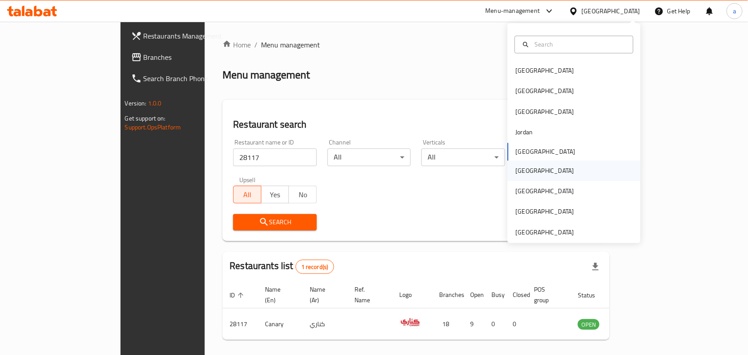
click at [534, 169] on div "[GEOGRAPHIC_DATA]" at bounding box center [574, 170] width 133 height 20
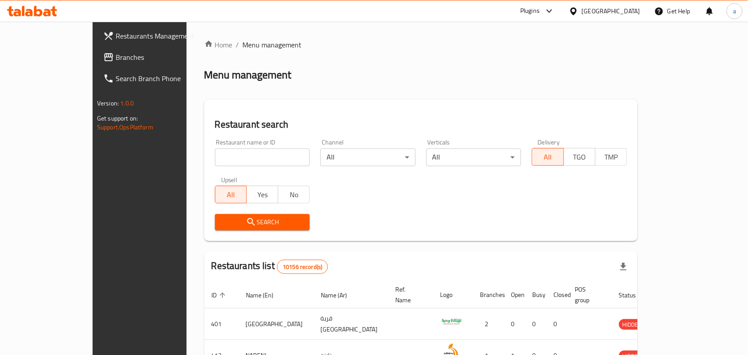
click at [215, 155] on input "search" at bounding box center [262, 157] width 95 height 18
paste input "601618"
type input "601618"
click at [241, 162] on input "601618" at bounding box center [262, 157] width 95 height 18
click at [116, 54] on span "Branches" at bounding box center [163, 57] width 95 height 11
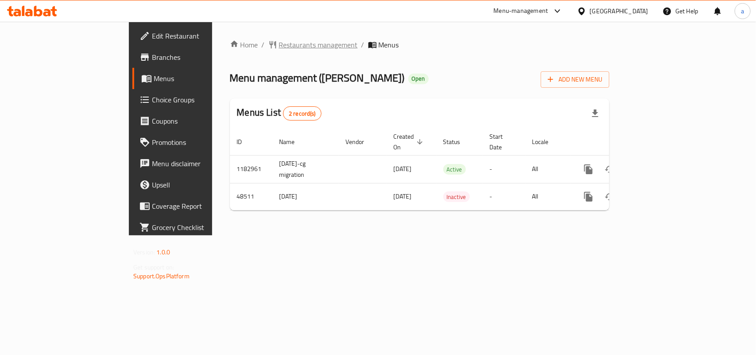
click at [279, 41] on span "Restaurants management" at bounding box center [318, 44] width 79 height 11
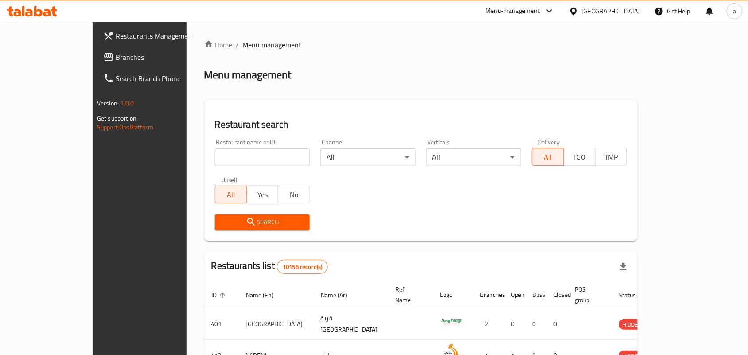
click at [218, 152] on div "Home / Menu management Menu management Restaurant search Restaurant name or ID …" at bounding box center [420, 322] width 433 height 567
click at [218, 152] on input "search" at bounding box center [262, 157] width 95 height 18
paste input "24475"
type input "24475"
click button "Search" at bounding box center [262, 222] width 95 height 16
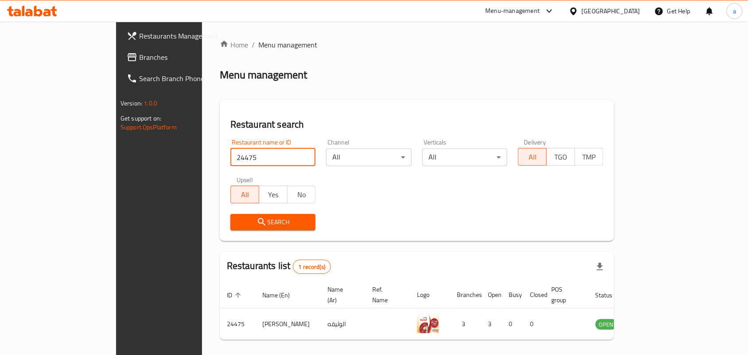
click at [630, 11] on div "[GEOGRAPHIC_DATA]" at bounding box center [611, 11] width 58 height 10
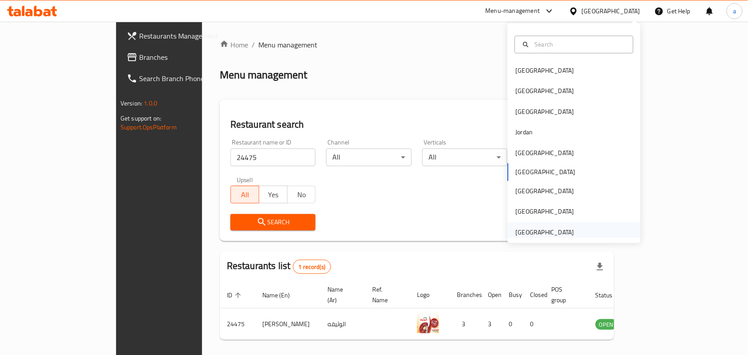
click at [553, 229] on div "[GEOGRAPHIC_DATA]" at bounding box center [545, 232] width 58 height 10
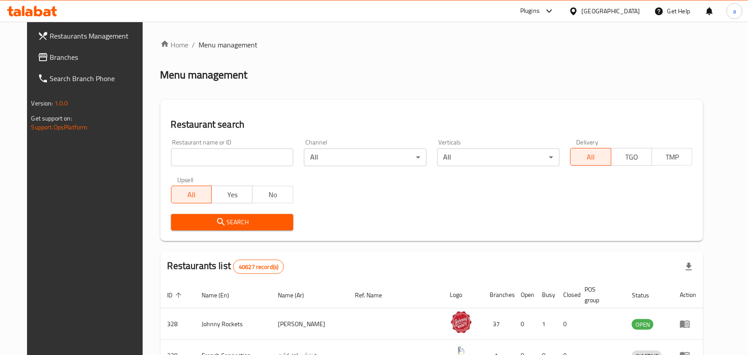
click at [200, 167] on div "Restaurant name or ID Restaurant name or ID" at bounding box center [232, 153] width 133 height 38
click at [202, 156] on input "search" at bounding box center [232, 157] width 122 height 18
paste input "766975"
type input "766975"
click button "Search" at bounding box center [232, 222] width 122 height 16
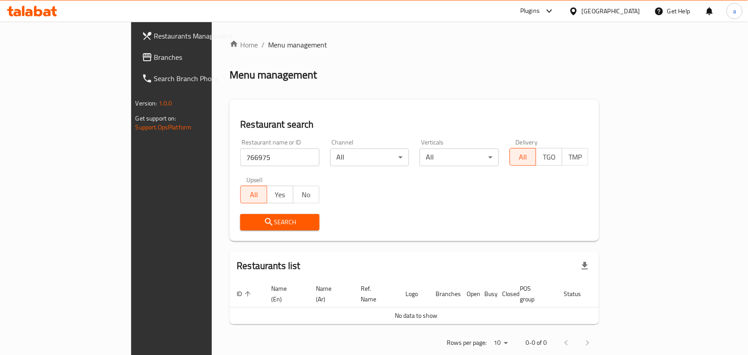
click at [154, 54] on span "Branches" at bounding box center [201, 57] width 95 height 11
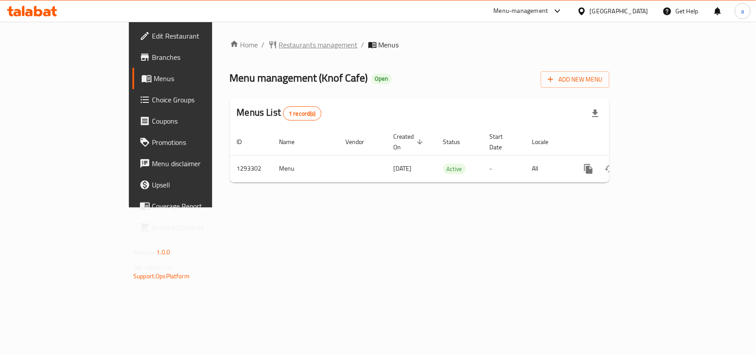
click at [279, 47] on span "Restaurants management" at bounding box center [318, 44] width 79 height 11
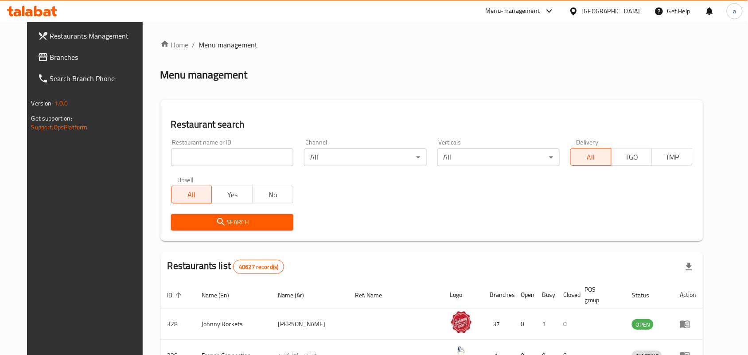
click at [216, 154] on input "search" at bounding box center [232, 157] width 122 height 18
paste input "699464"
type input "699464"
click button "Search" at bounding box center [232, 222] width 122 height 16
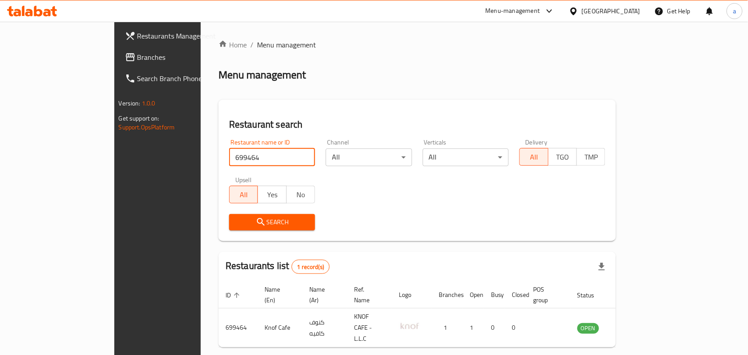
click at [137, 55] on span "Branches" at bounding box center [184, 57] width 95 height 11
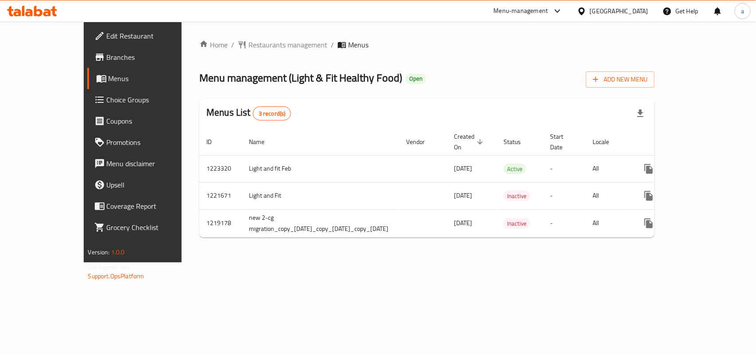
click at [240, 55] on div "Home / Restaurants management / Menus Menu management ( Light & Fit Healthy Foo…" at bounding box center [427, 141] width 456 height 205
click at [249, 41] on span "Restaurants management" at bounding box center [288, 44] width 79 height 11
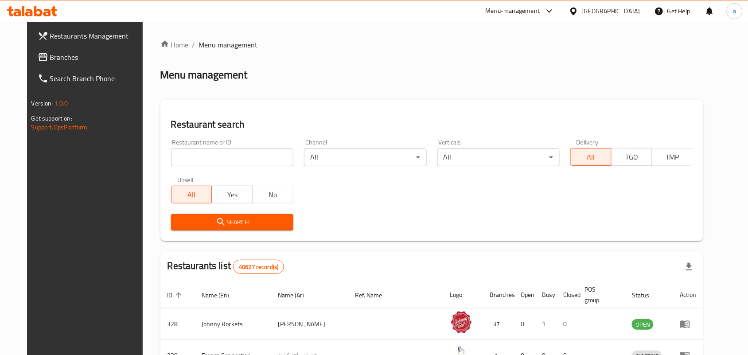
click at [217, 156] on div "Home / Menu management Menu management Restaurant search Restaurant name or ID …" at bounding box center [431, 321] width 543 height 564
click at [217, 156] on input "search" at bounding box center [232, 157] width 122 height 18
paste input "16211"
type input "16211"
click button "Search" at bounding box center [232, 222] width 122 height 16
